Goal: Information Seeking & Learning: Learn about a topic

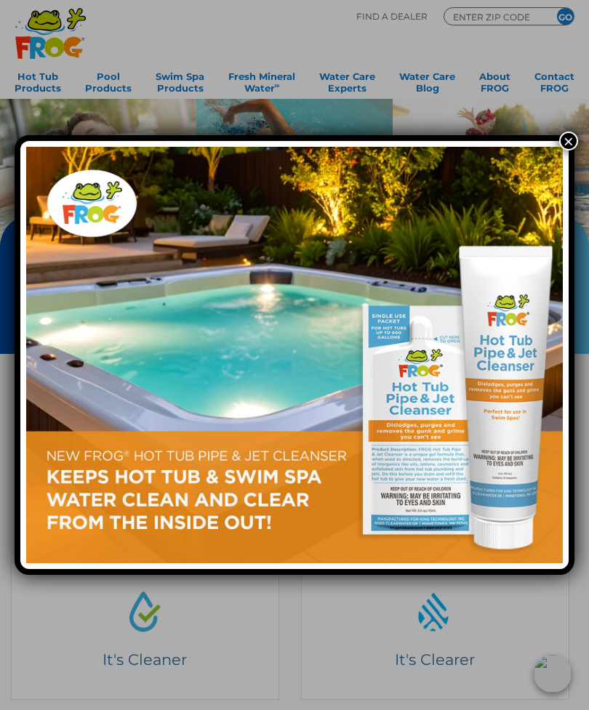
click at [565, 134] on button "×" at bounding box center [568, 141] width 19 height 19
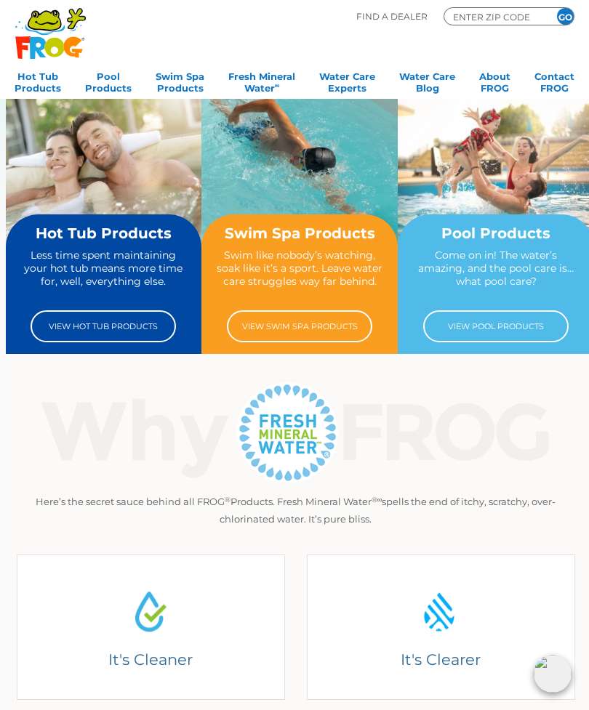
click at [88, 319] on link "View Hot Tub Products" at bounding box center [103, 326] width 145 height 32
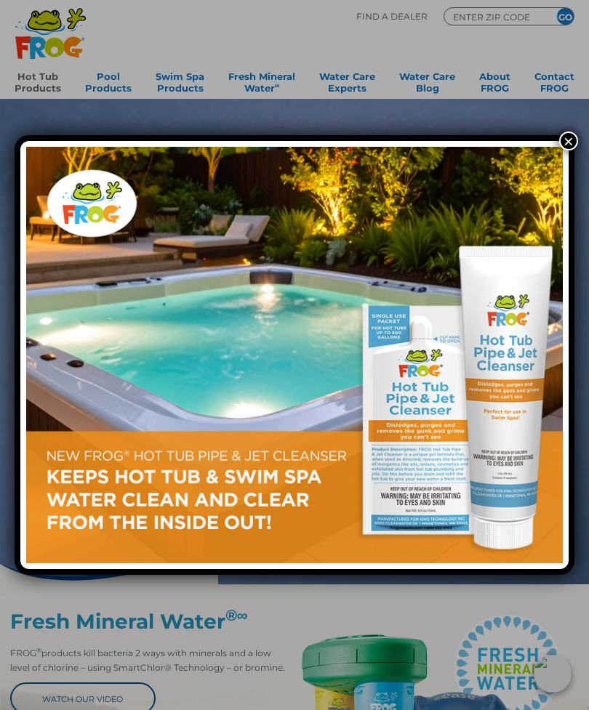
click at [570, 138] on button "×" at bounding box center [568, 141] width 19 height 19
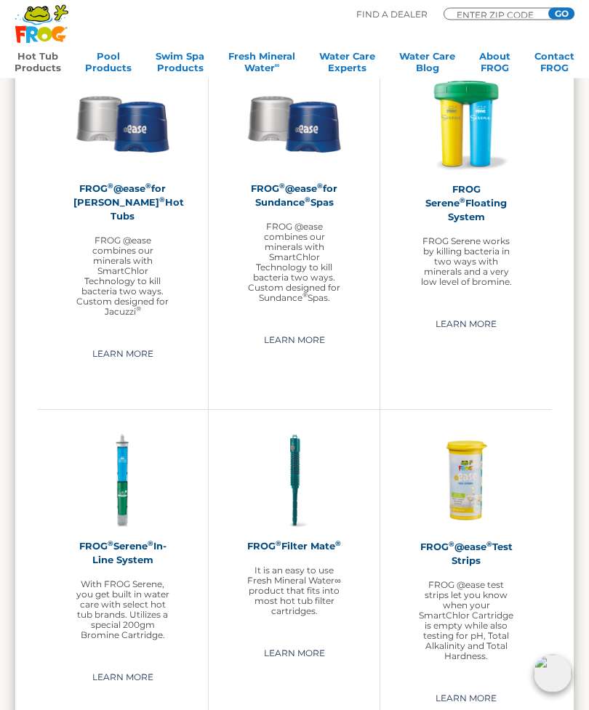
scroll to position [1875, 0]
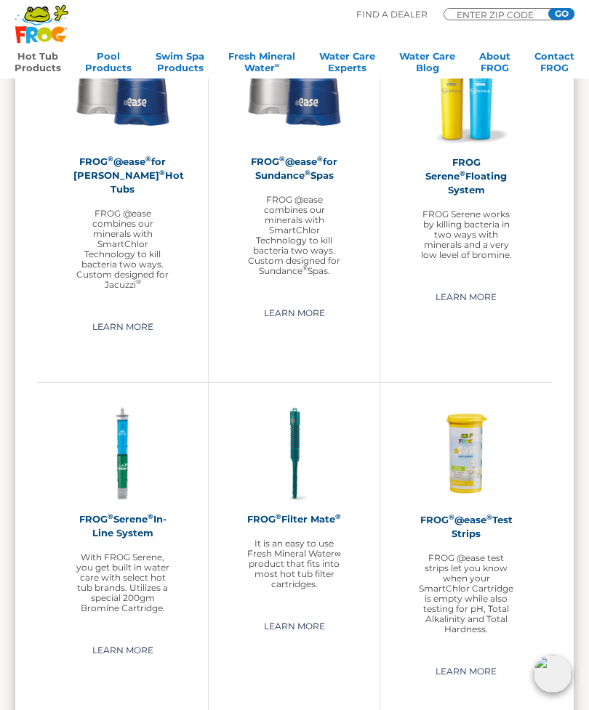
click at [100, 315] on link "Learn More" at bounding box center [123, 326] width 94 height 23
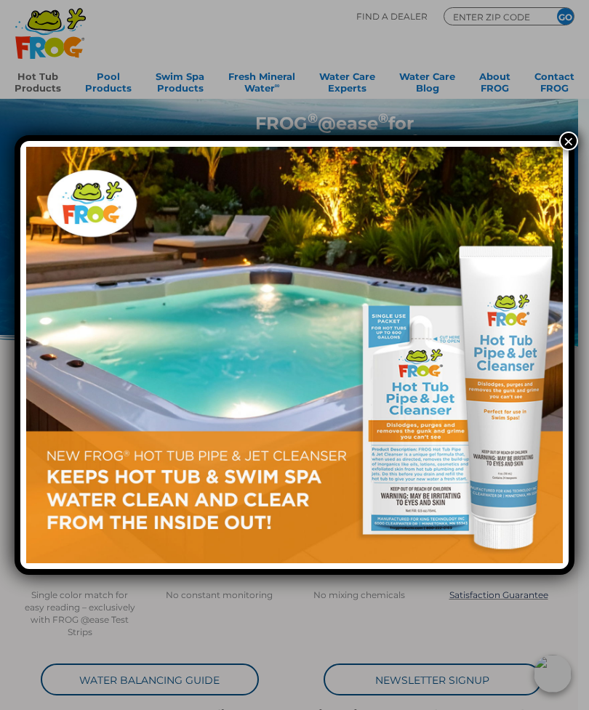
click at [565, 139] on button "×" at bounding box center [568, 141] width 19 height 19
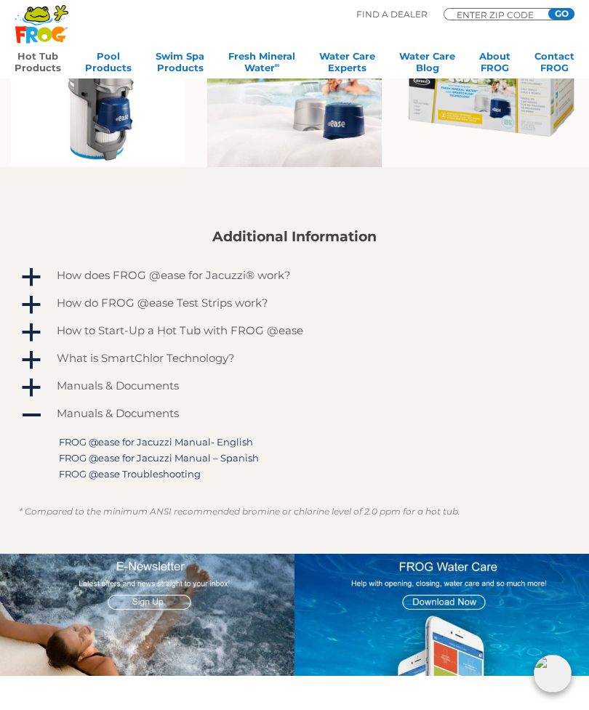
scroll to position [831, 0]
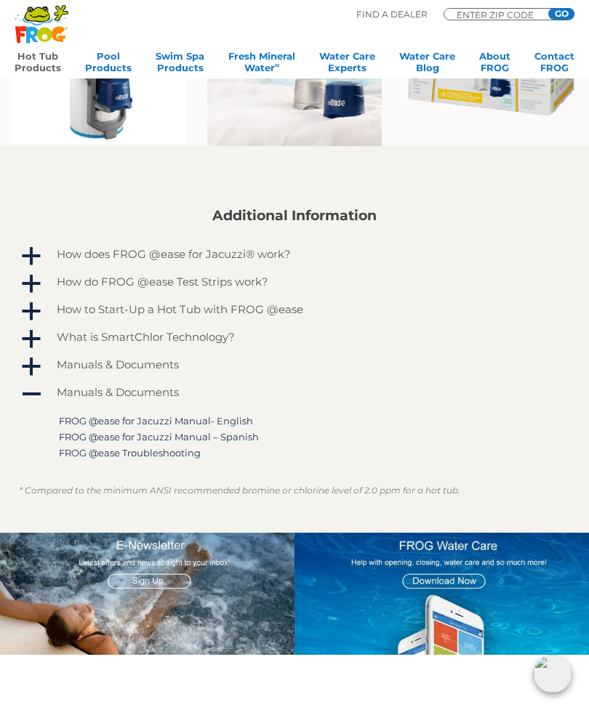
click at [31, 246] on span "a" at bounding box center [31, 257] width 22 height 22
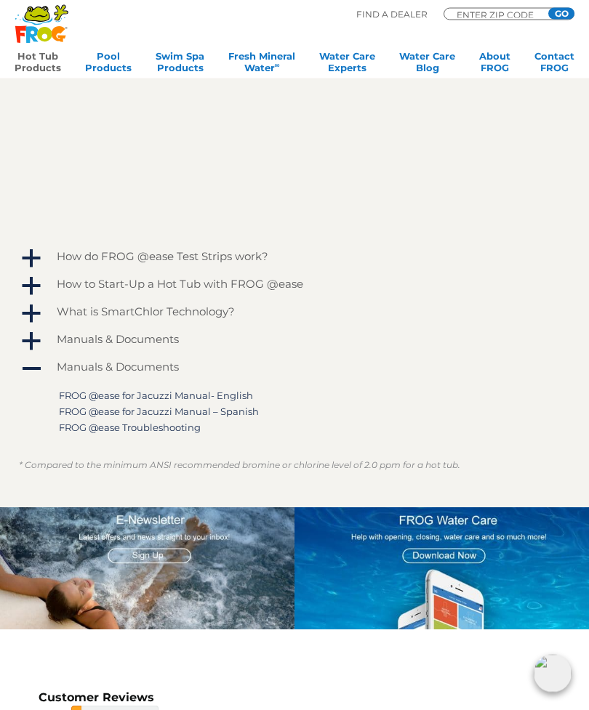
scroll to position [1197, 0]
click at [0, 251] on section "Additional Information A How does FROG @ease for Jacuzzi® work? The @ease Syste…" at bounding box center [294, 144] width 589 height 727
click at [28, 248] on span "a" at bounding box center [31, 259] width 22 height 22
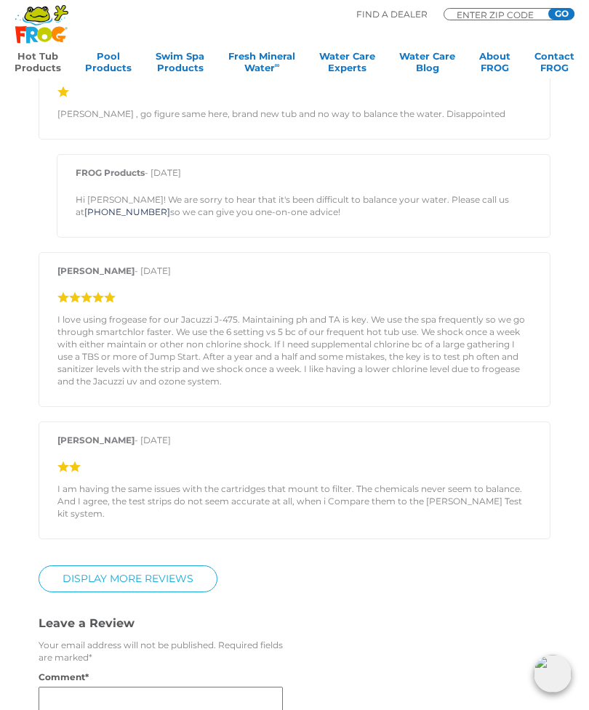
scroll to position [2673, 0]
